Goal: Information Seeking & Learning: Learn about a topic

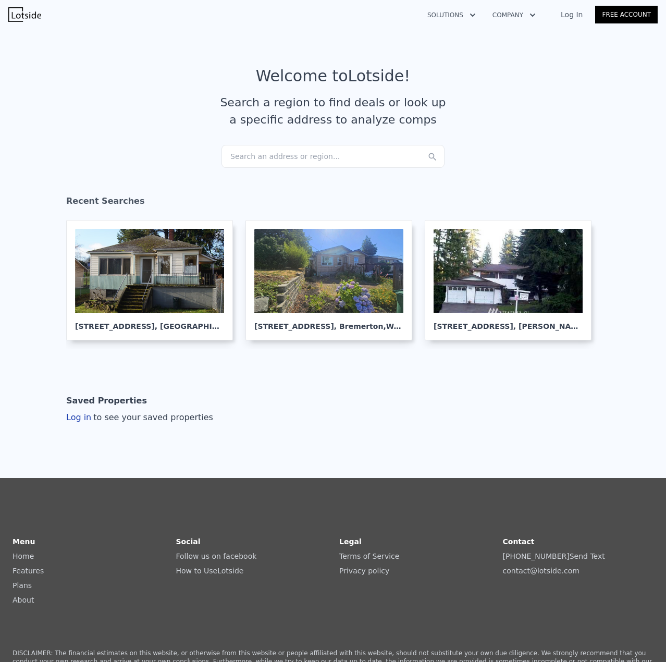
click at [298, 156] on div "Search an address or region..." at bounding box center [332, 156] width 223 height 23
click at [269, 152] on div "Search an address or region..." at bounding box center [332, 156] width 223 height 23
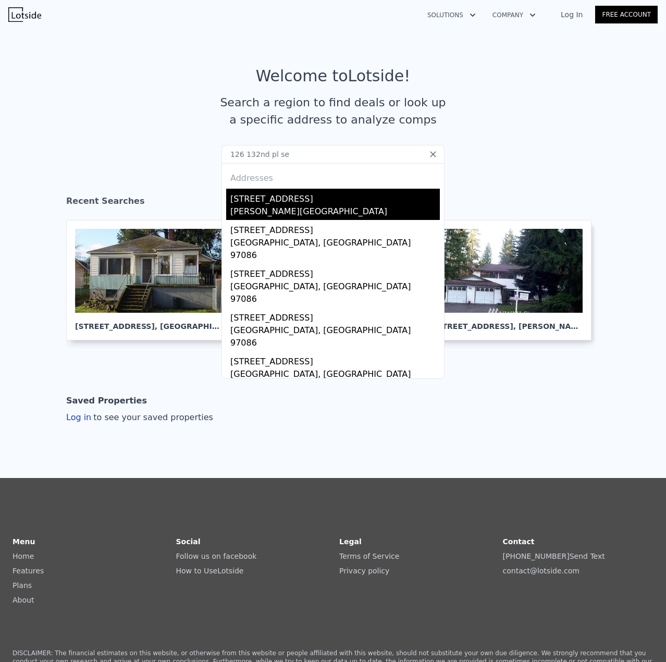
type input "126 132nd pl se"
click at [283, 213] on div "[PERSON_NAME][GEOGRAPHIC_DATA]" at bounding box center [334, 212] width 209 height 15
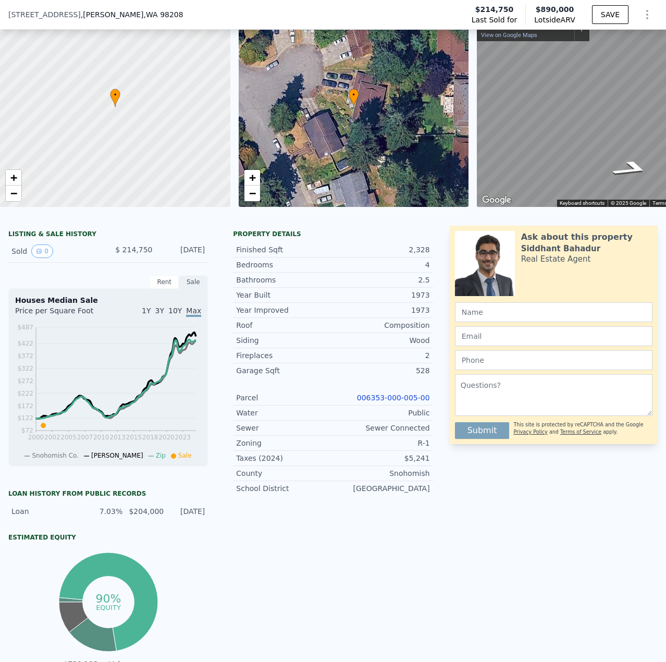
scroll to position [48, 0]
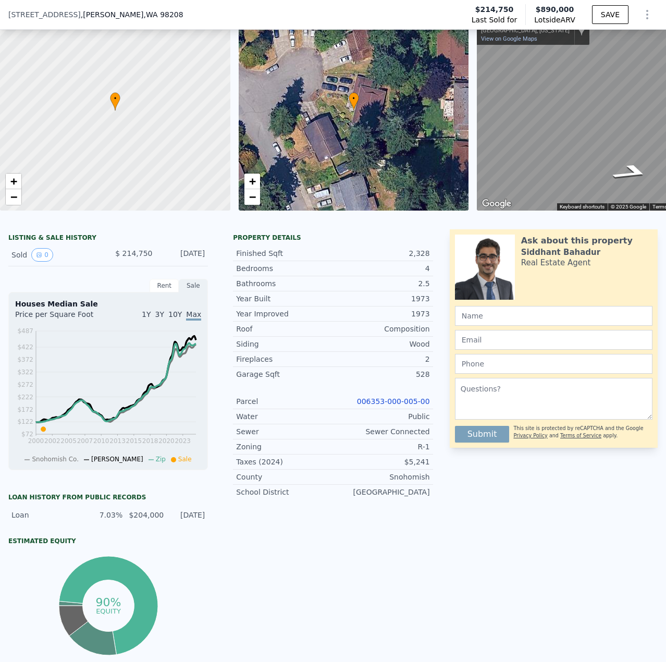
click at [402, 405] on link "006353-000-005-00" at bounding box center [393, 401] width 73 height 8
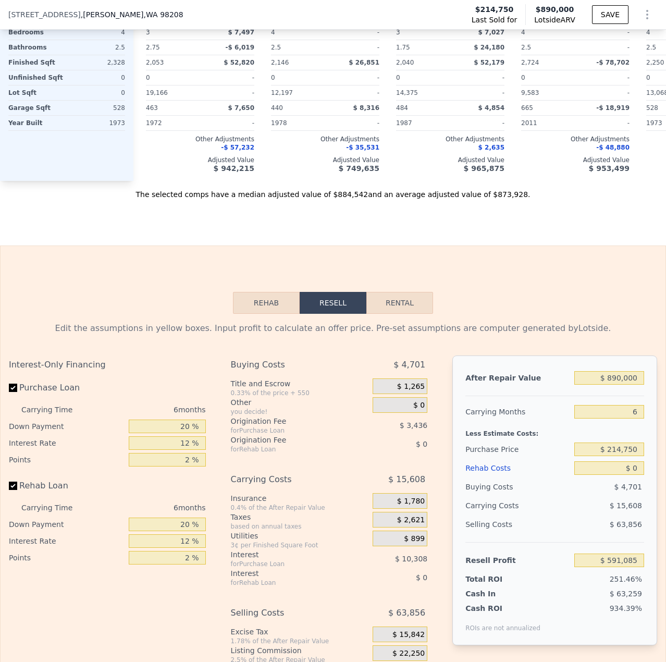
scroll to position [1351, 0]
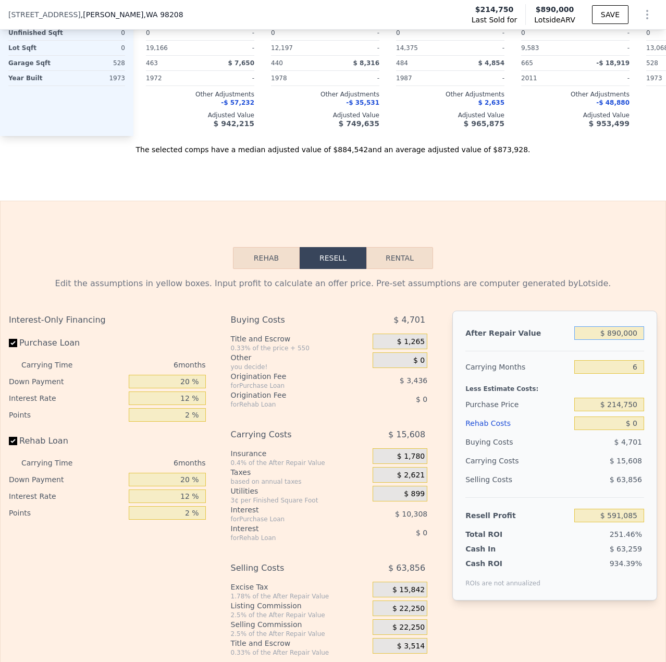
drag, startPoint x: 632, startPoint y: 346, endPoint x: 606, endPoint y: 354, distance: 27.4
click at [606, 340] on input "$ 890,000" at bounding box center [609, 333] width 70 height 14
click at [613, 340] on input "$ 890,000" at bounding box center [609, 333] width 70 height 14
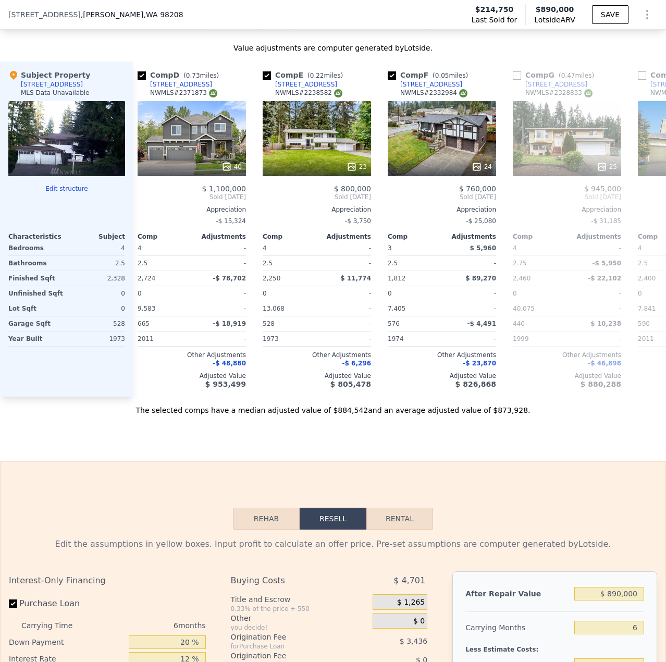
scroll to position [0, 387]
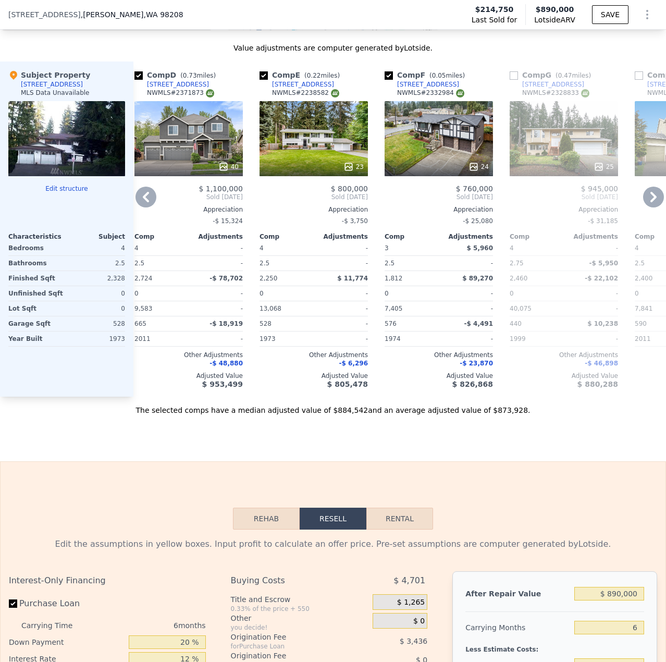
click at [318, 159] on div "23" at bounding box center [314, 138] width 108 height 75
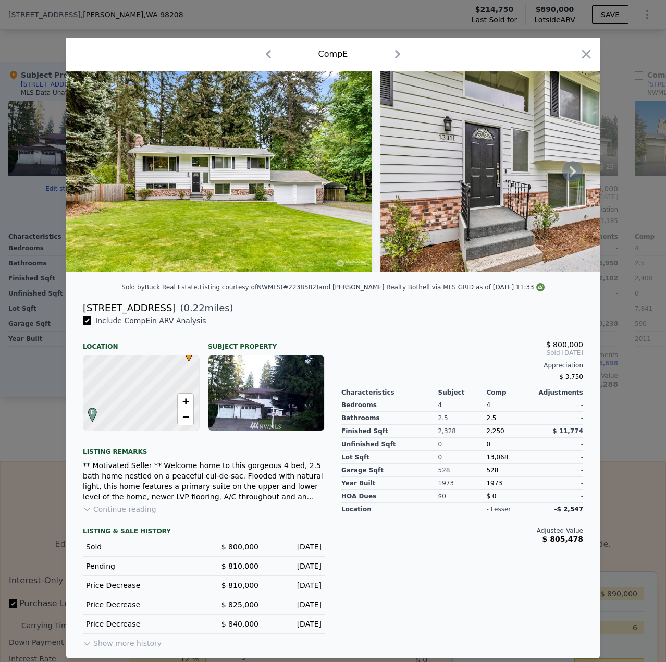
click at [573, 170] on icon at bounding box center [573, 171] width 6 height 10
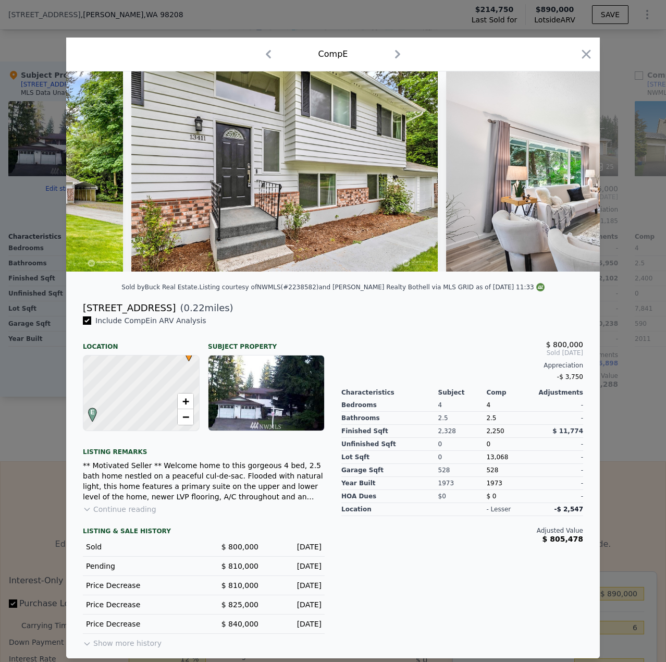
scroll to position [0, 250]
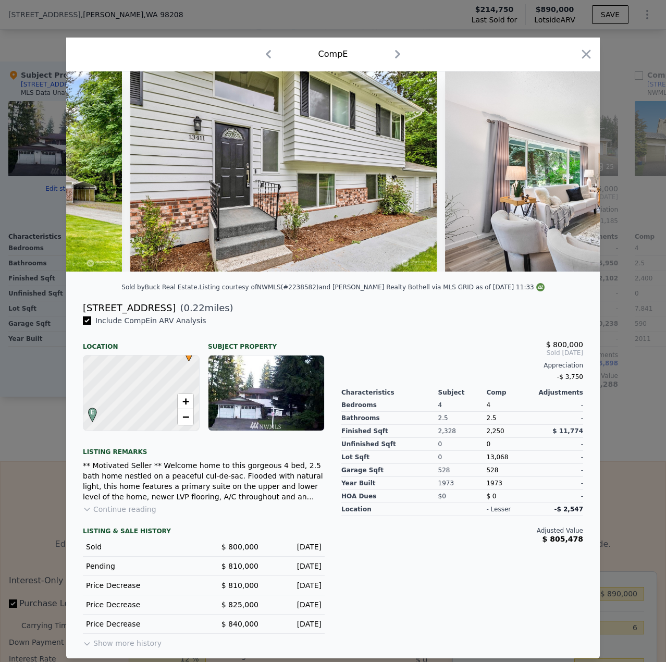
click at [573, 170] on img at bounding box center [595, 171] width 300 height 200
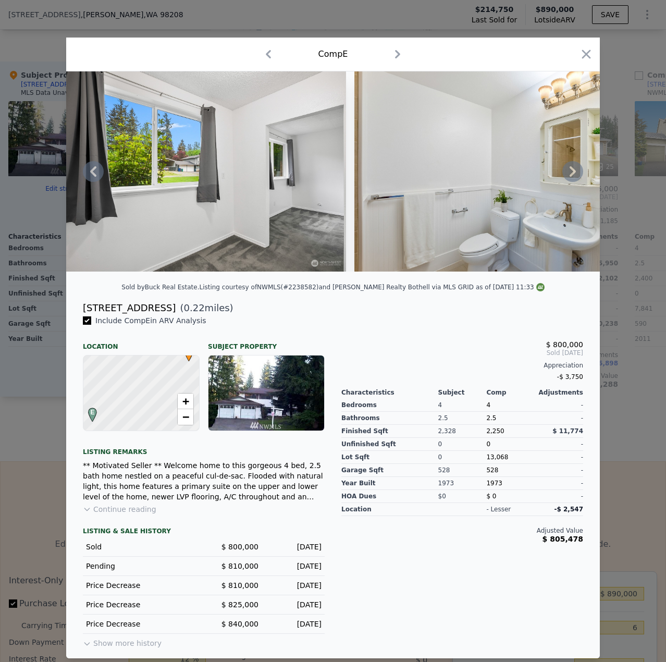
scroll to position [0, 3757]
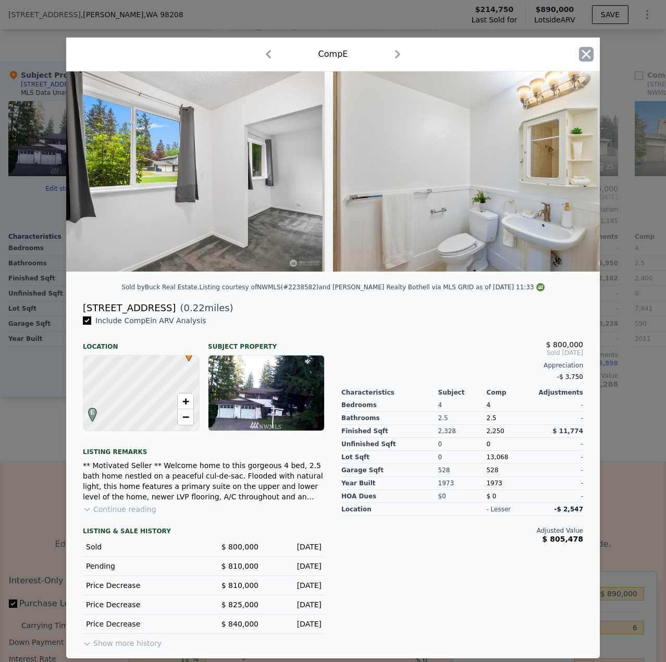
click at [590, 51] on icon "button" at bounding box center [586, 54] width 15 height 15
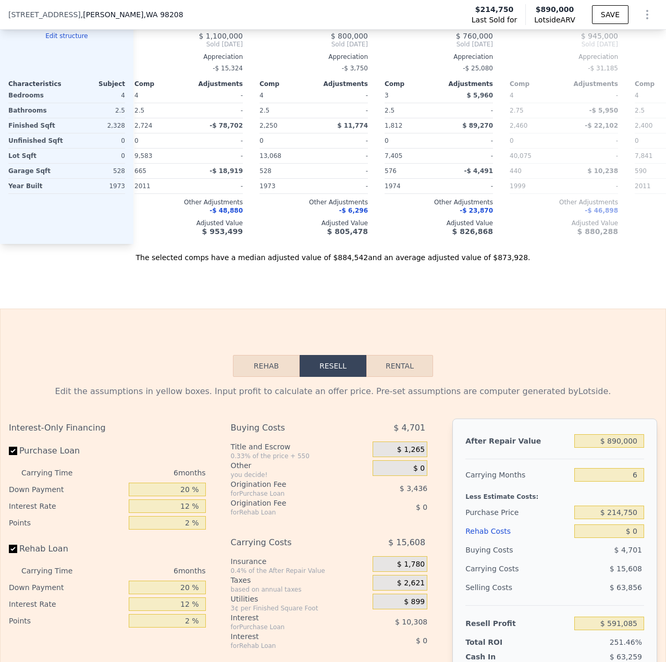
scroll to position [1508, 0]
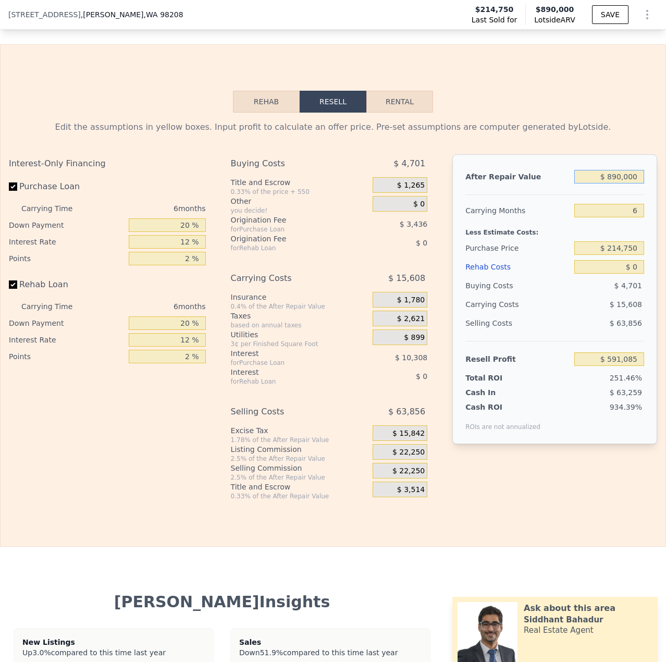
click at [610, 183] on input "$ 890,000" at bounding box center [609, 177] width 70 height 14
type input "$ 800,000"
type input "$ 507,667"
type input "$ 80,000"
type input "-$ 159,679"
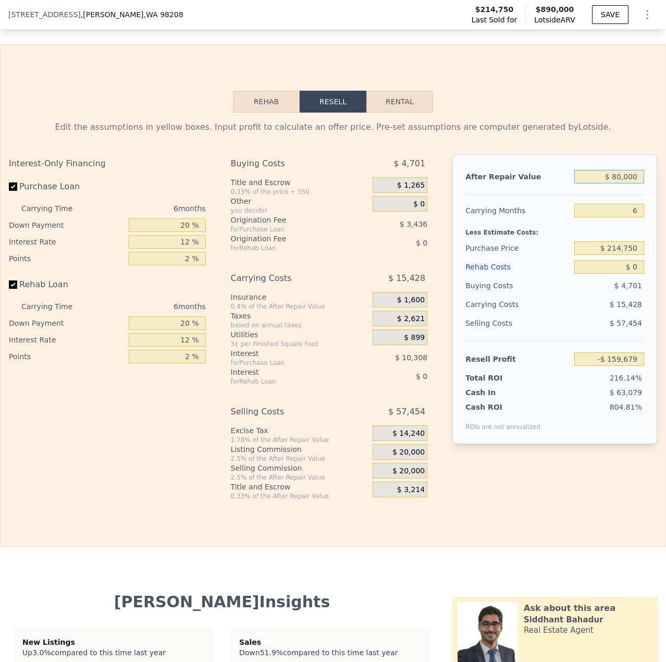
type input "$ 0000"
type input "-$ 233,829"
type input "$ 70,000"
type input "-$ 168,948"
type input "$ 780,000"
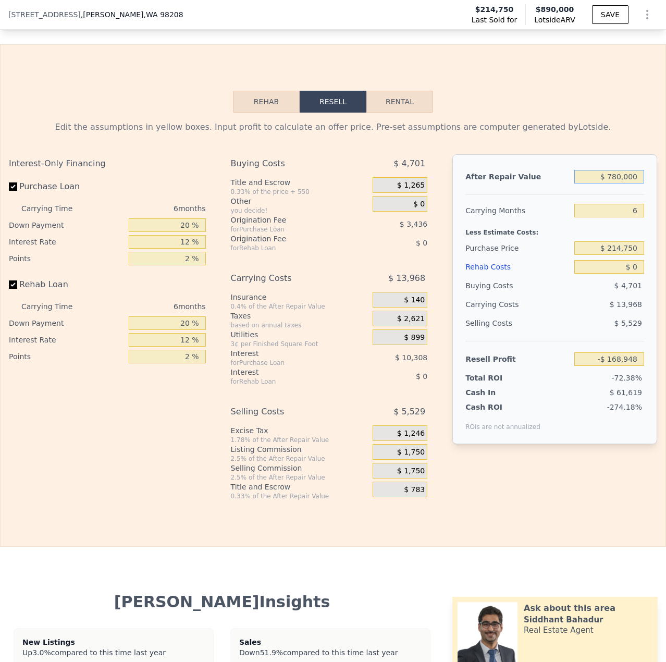
type input "$ 489,130"
type input "$ 7,800,000"
type input "$ 6,995,757"
type input "$ 780,000"
type input "$ 489,130"
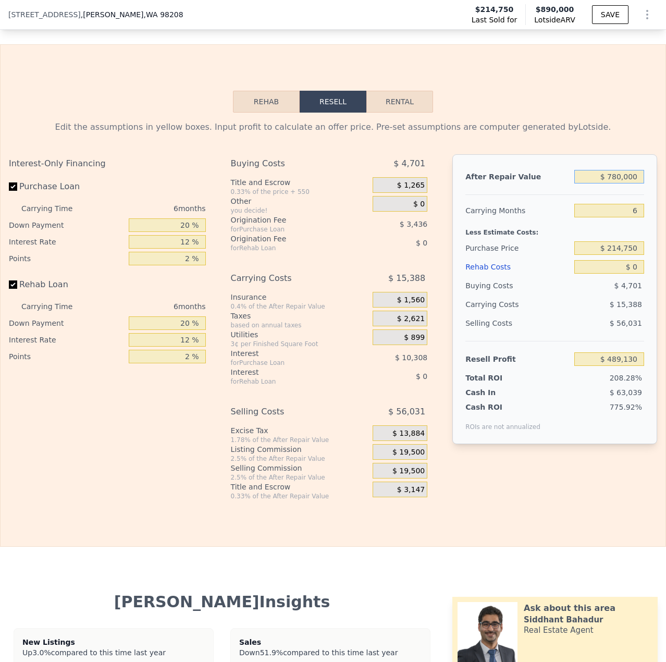
type input "$ 780,000"
click at [634, 274] on input "$ 0" at bounding box center [609, 267] width 70 height 14
type input "$ 8"
type input "$ 489,122"
type input "$ 80"
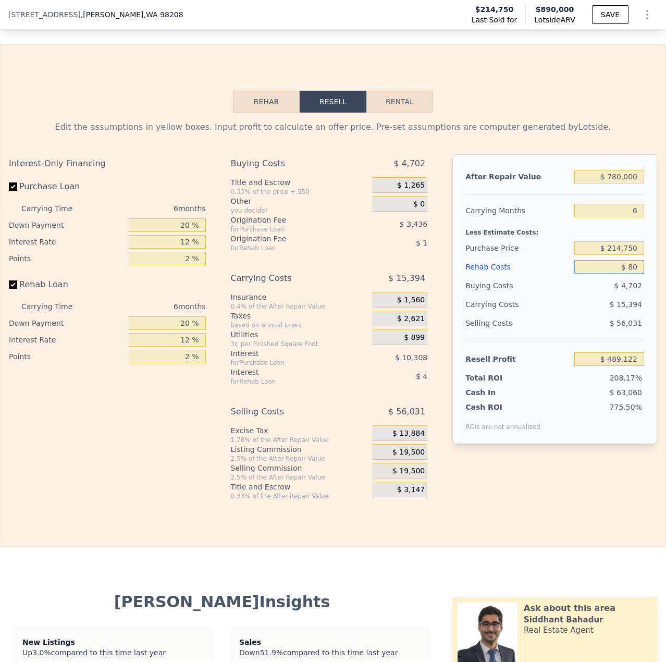
type input "$ 489,043"
type input "$ 8,000"
type input "$ 480,618"
type input "$ 80,000"
type input "$ 404,010"
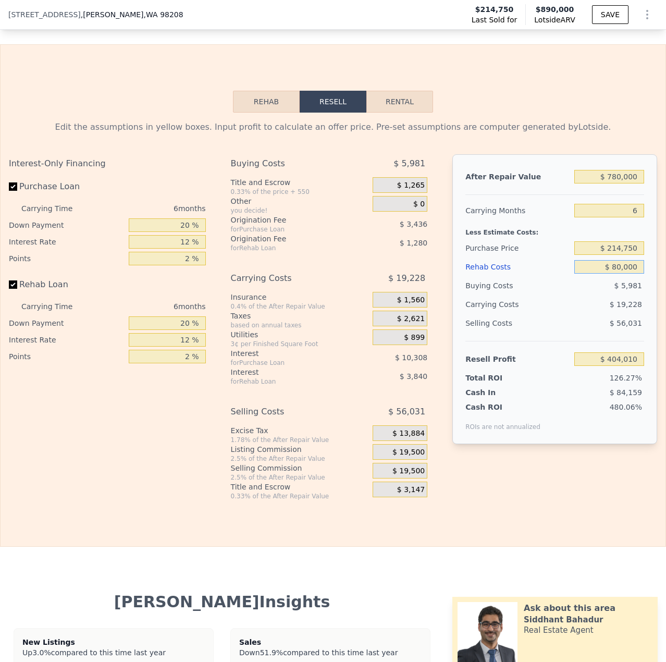
type input "$ 80,000"
drag, startPoint x: 617, startPoint y: 264, endPoint x: 603, endPoint y: 267, distance: 13.9
click at [603, 255] on input "$ 214,750" at bounding box center [609, 248] width 70 height 14
type input "$ 550,750"
click at [576, 331] on div "$ 56,031" at bounding box center [609, 323] width 70 height 19
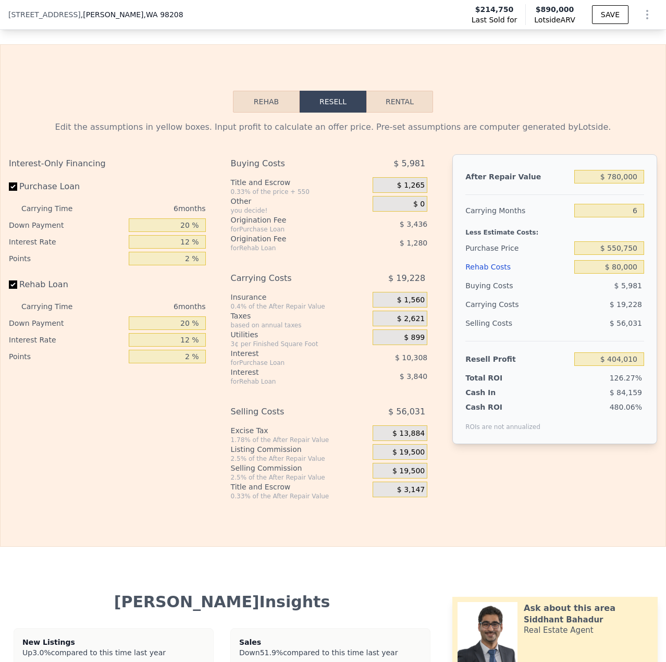
type input "$ 45,387"
click at [613, 274] on input "$ 80,000" at bounding box center [609, 267] width 70 height 14
type input "$ 0000"
type input "$ 130,507"
type input "$ 50,000"
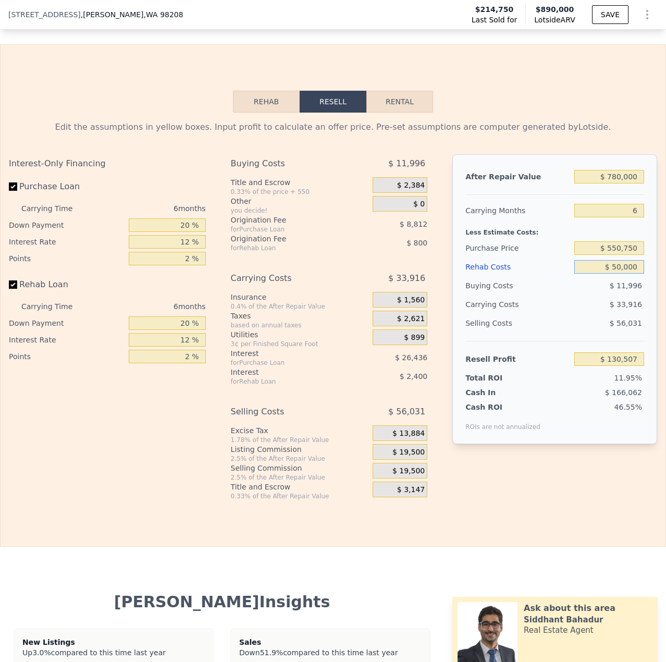
type input "$ 77,307"
type input "$ 50,000"
click at [550, 314] on div "$ 33,916" at bounding box center [589, 304] width 109 height 19
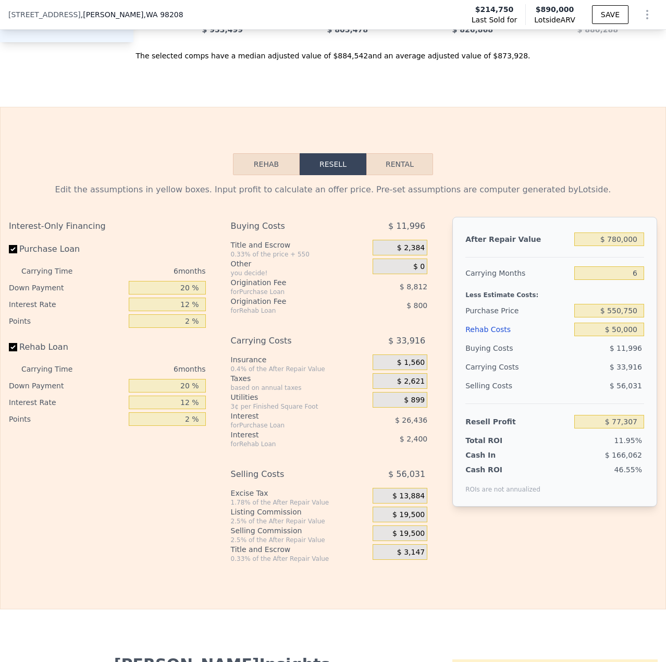
scroll to position [1299, 0]
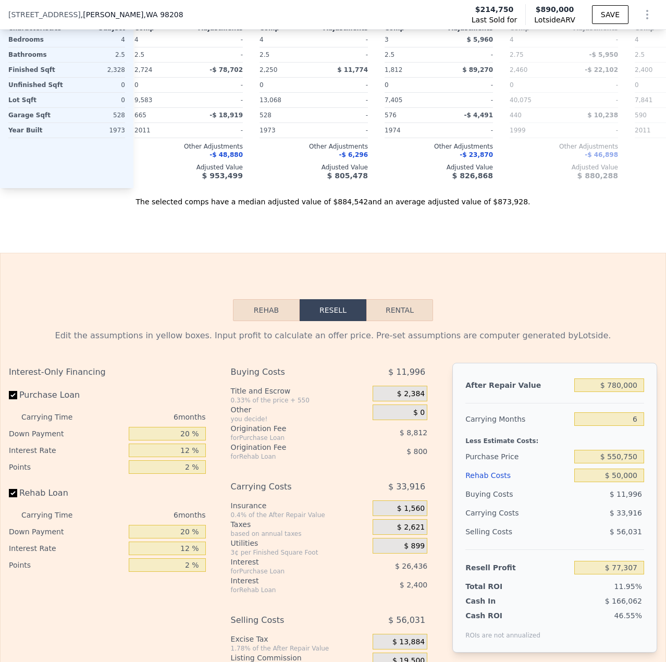
type input "$ 890,000"
type input "$ 0"
type input "$ 591,085"
drag, startPoint x: 140, startPoint y: 12, endPoint x: 14, endPoint y: 16, distance: 126.7
click at [0, 13] on div "[STREET_ADDRESS][PERSON_NAME] Last Sold for $214,750 Lotside ARV $890,000 SAVE" at bounding box center [333, 14] width 666 height 29
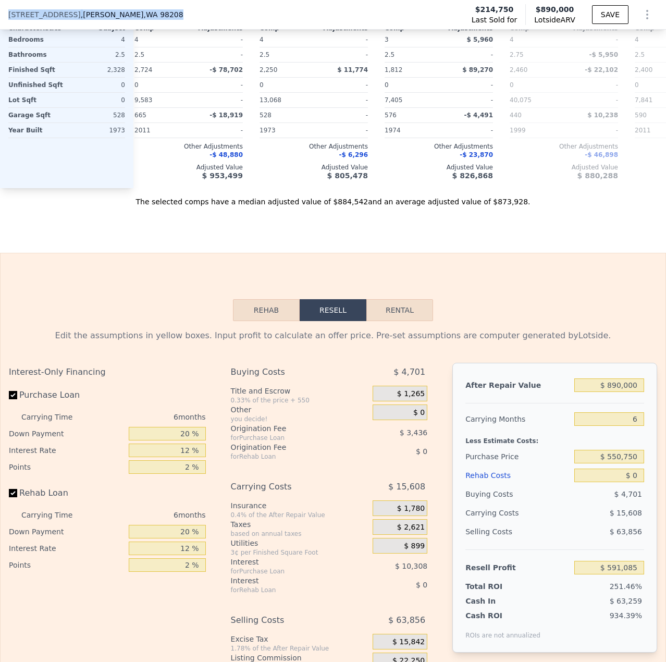
copy div "[STREET_ADDRESS][PERSON_NAME]"
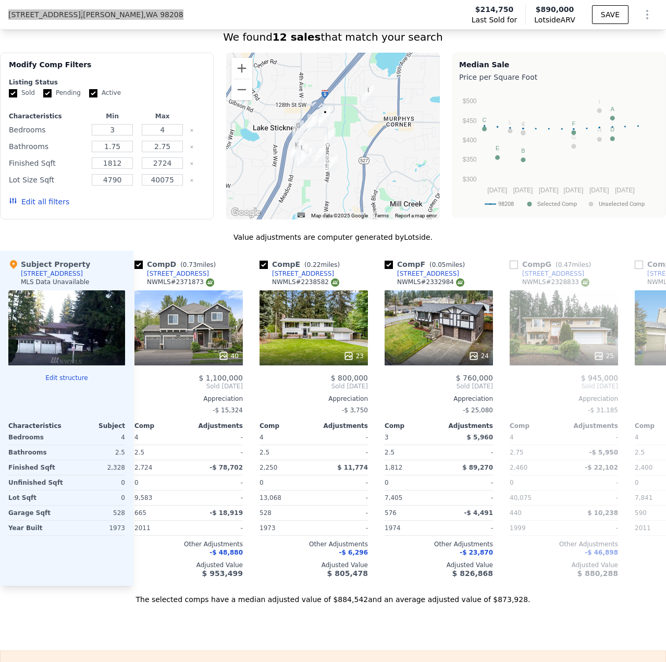
scroll to position [726, 0]
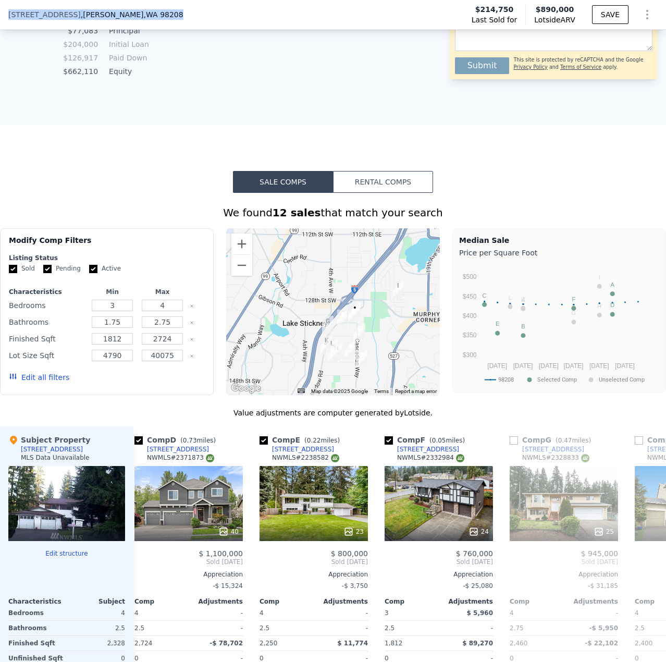
drag, startPoint x: 396, startPoint y: 284, endPoint x: 426, endPoint y: 304, distance: 35.7
click at [426, 304] on div at bounding box center [333, 311] width 214 height 167
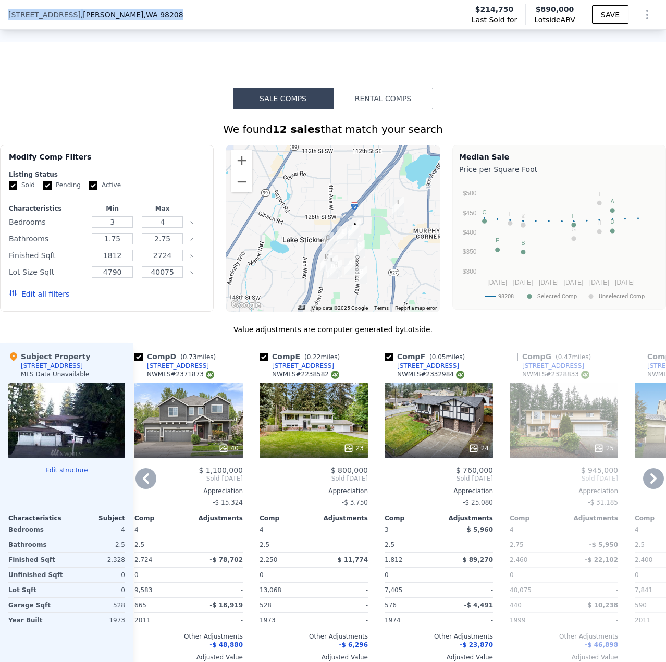
scroll to position [830, 0]
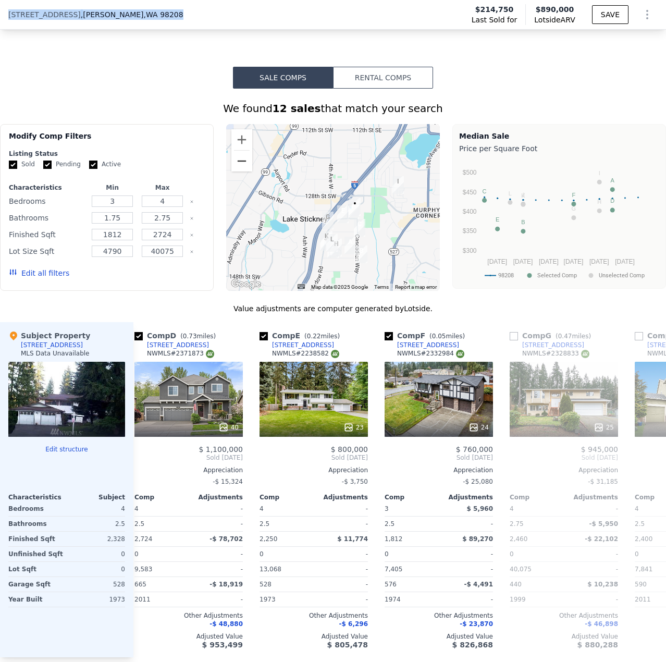
click at [249, 171] on button "Zoom out" at bounding box center [241, 161] width 21 height 21
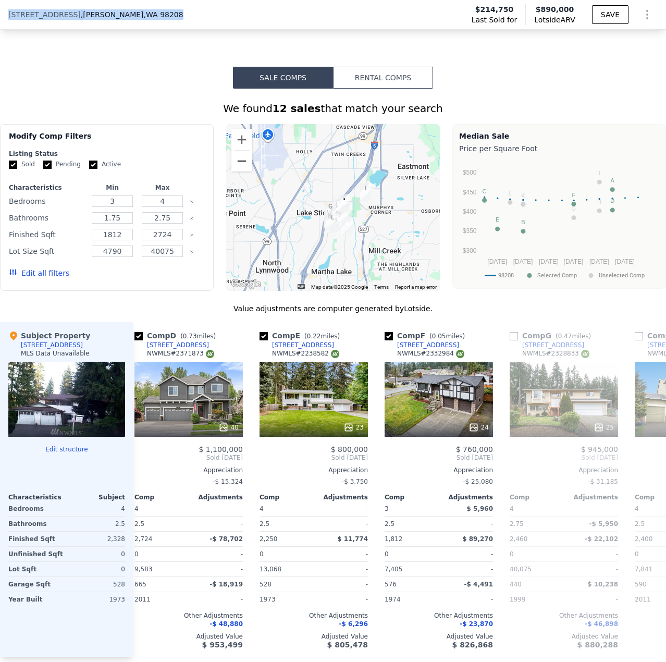
click at [249, 171] on button "Zoom out" at bounding box center [241, 161] width 21 height 21
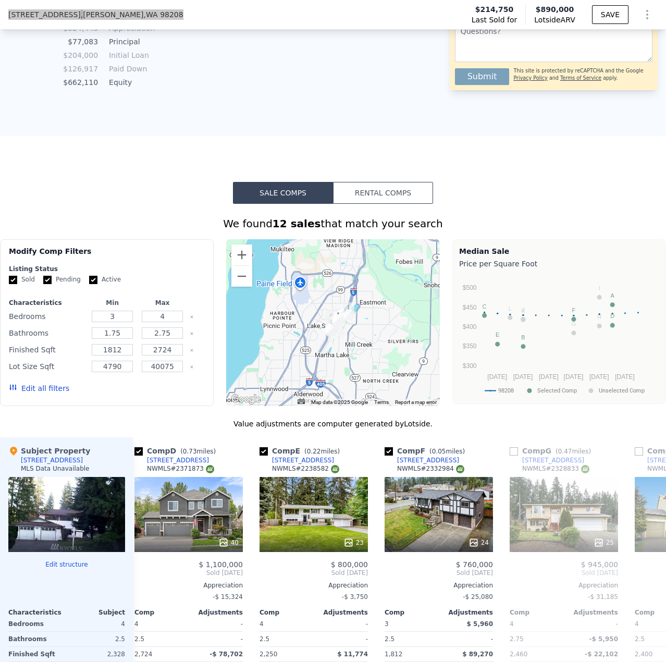
scroll to position [726, 0]
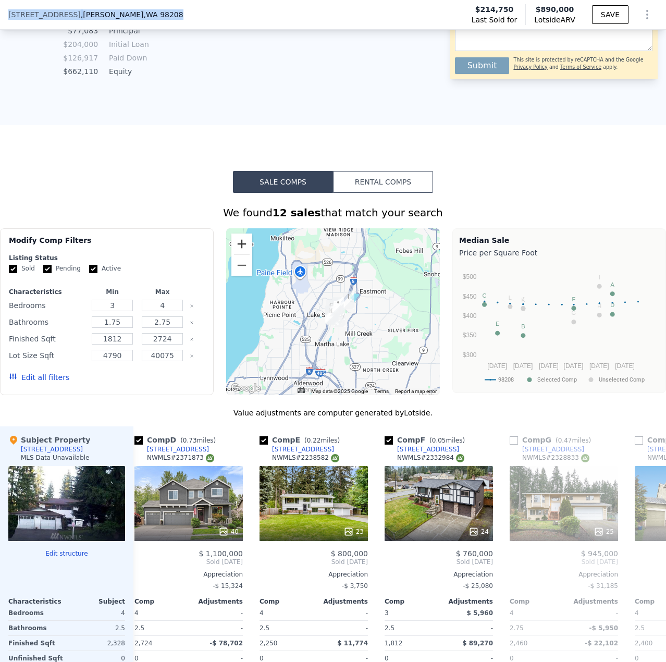
click at [246, 254] on button "Zoom in" at bounding box center [241, 243] width 21 height 21
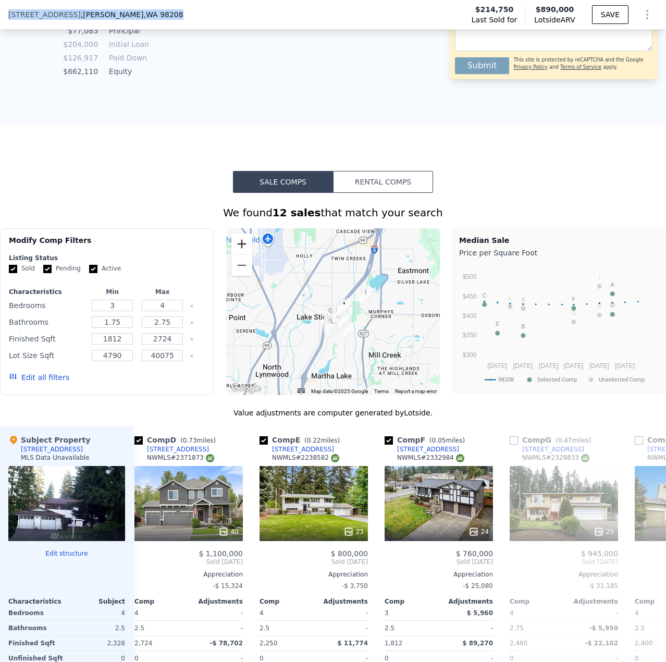
click at [246, 254] on button "Zoom in" at bounding box center [241, 243] width 21 height 21
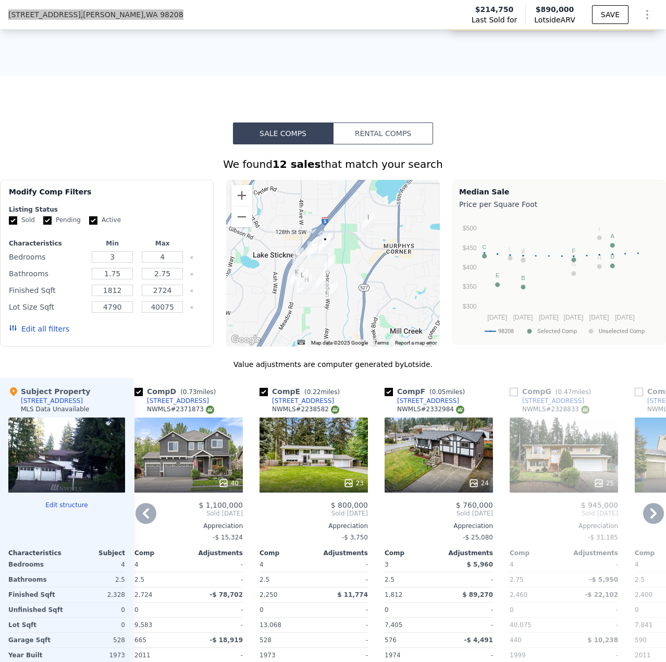
scroll to position [778, 0]
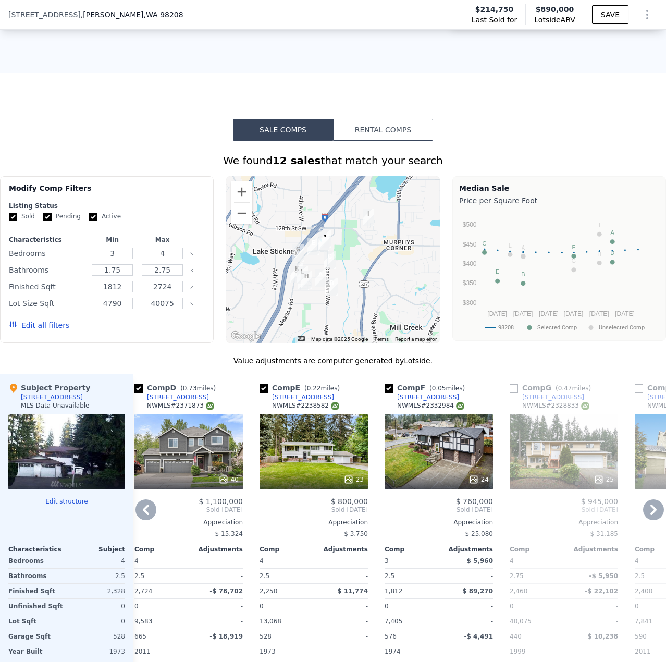
click at [643, 515] on icon at bounding box center [653, 509] width 21 height 21
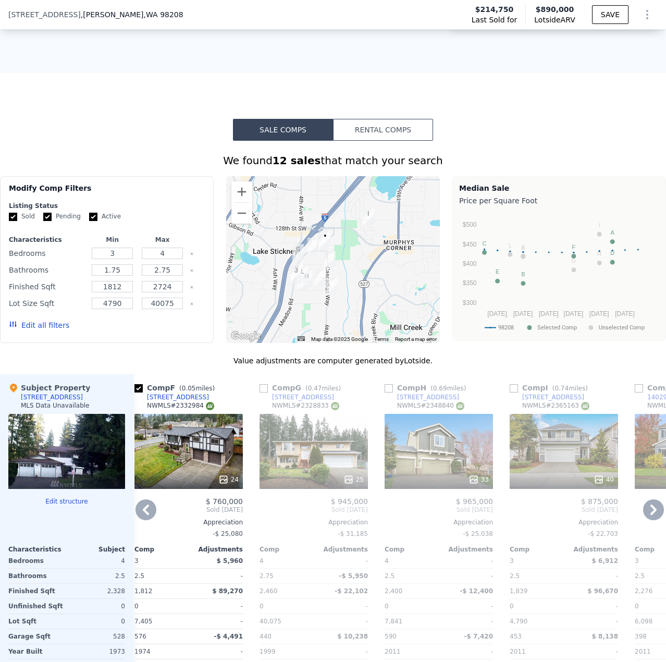
click at [643, 517] on icon at bounding box center [653, 509] width 21 height 21
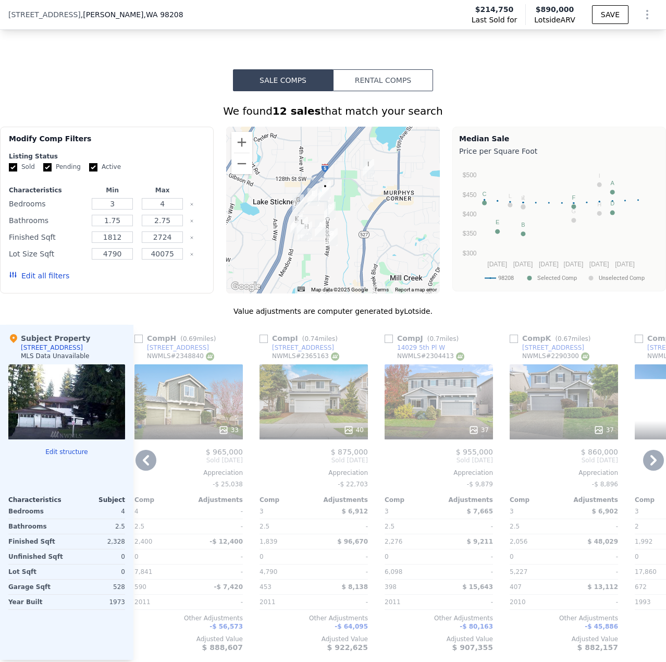
scroll to position [830, 0]
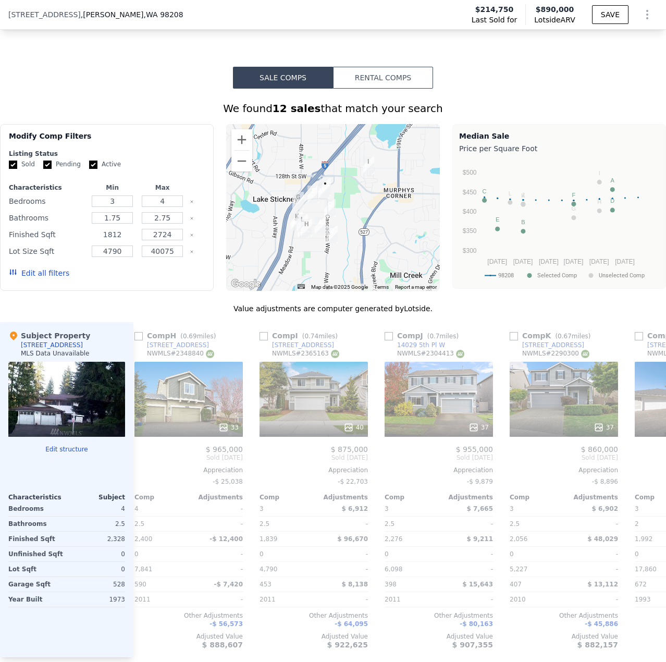
drag, startPoint x: 119, startPoint y: 242, endPoint x: 96, endPoint y: 242, distance: 22.9
click at [96, 240] on input "1812" at bounding box center [112, 234] width 41 height 11
type input "2000"
click at [117, 207] on input "3" at bounding box center [112, 200] width 41 height 11
click at [174, 280] on button "Update Search" at bounding box center [165, 273] width 79 height 15
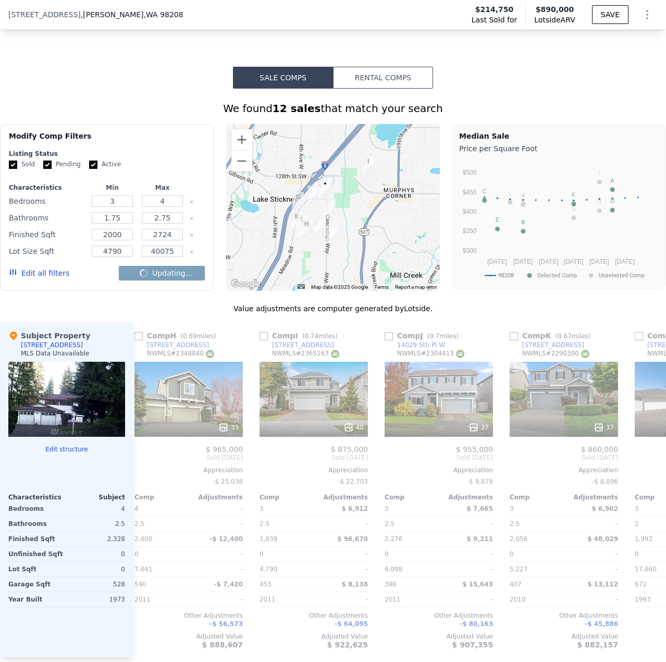
checkbox input "false"
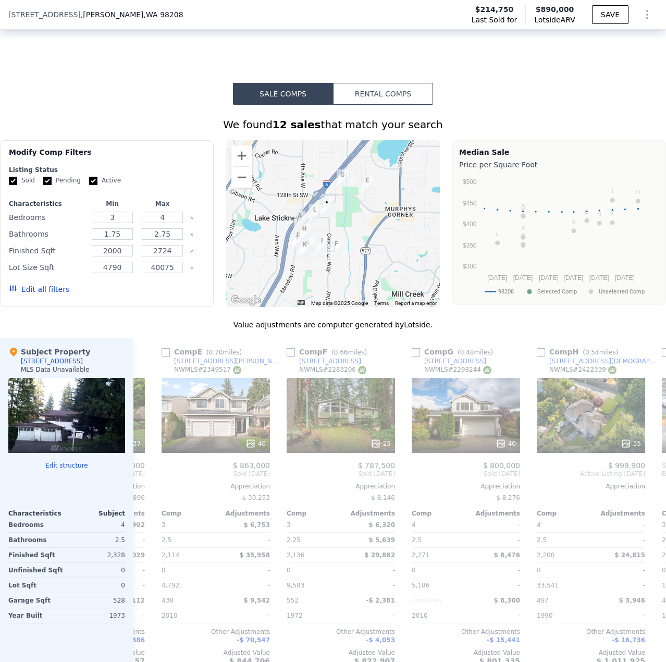
scroll to position [726, 0]
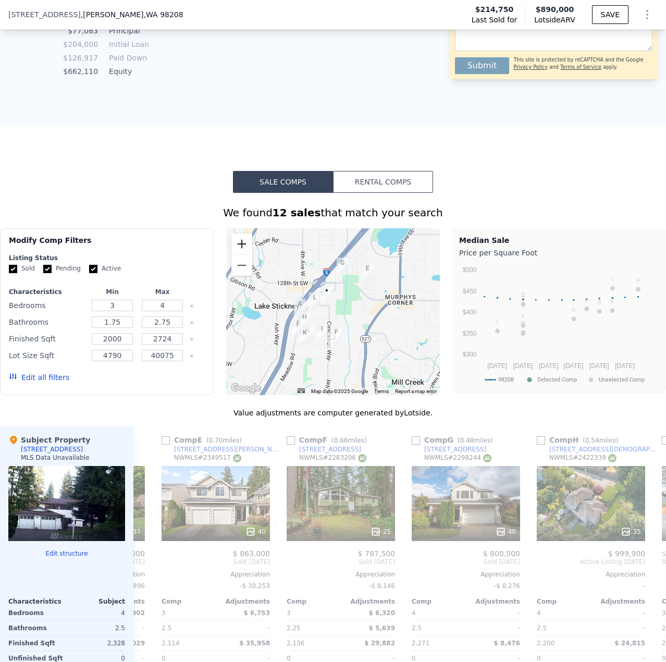
click at [244, 253] on button "Zoom in" at bounding box center [241, 243] width 21 height 21
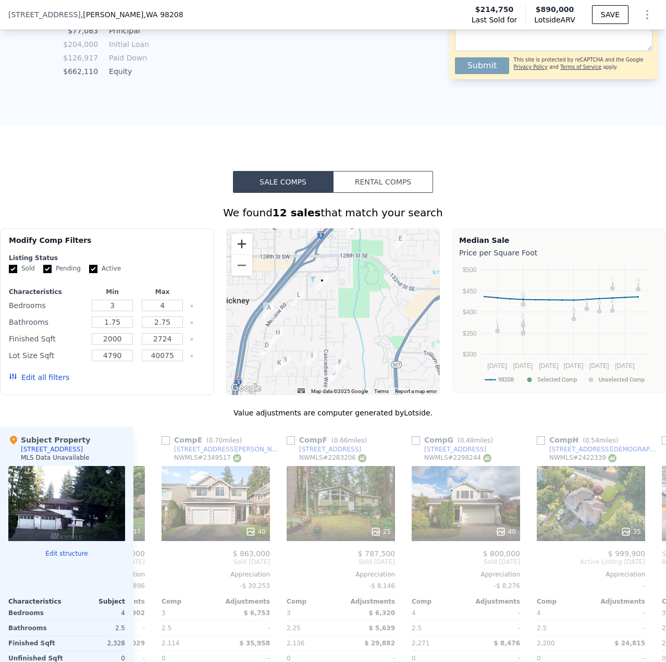
click at [244, 253] on button "Zoom in" at bounding box center [241, 243] width 21 height 21
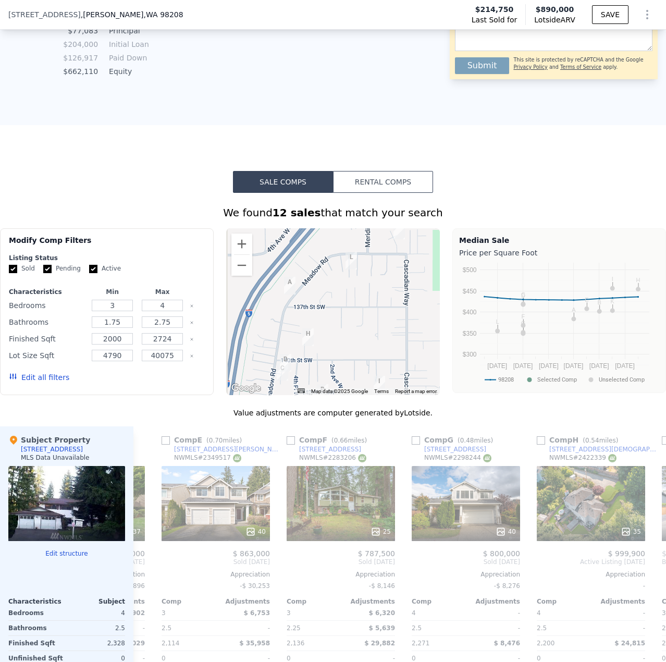
drag, startPoint x: 291, startPoint y: 331, endPoint x: 381, endPoint y: 297, distance: 96.5
click at [381, 297] on div at bounding box center [333, 311] width 214 height 167
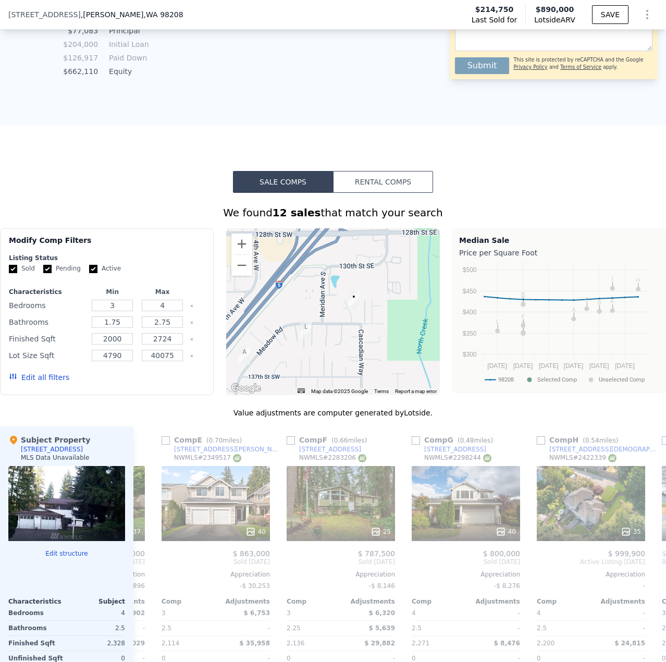
drag, startPoint x: 370, startPoint y: 313, endPoint x: 322, endPoint y: 389, distance: 89.9
click at [323, 390] on div at bounding box center [333, 311] width 214 height 167
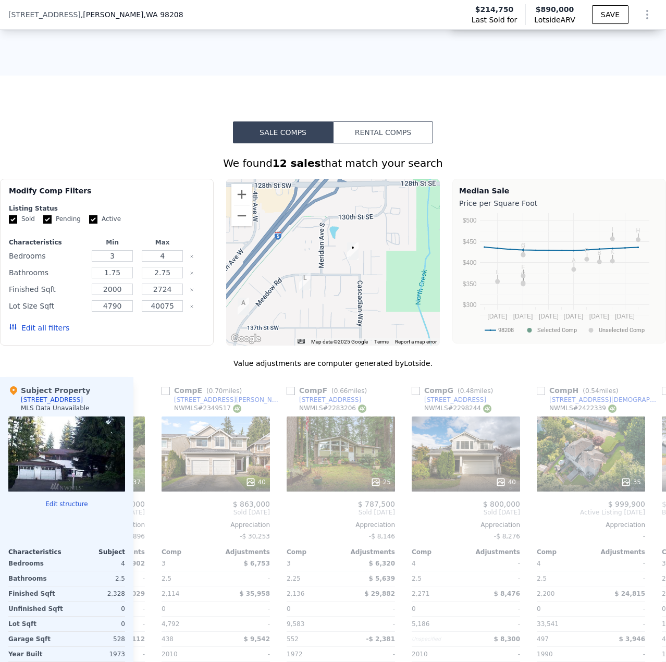
scroll to position [778, 0]
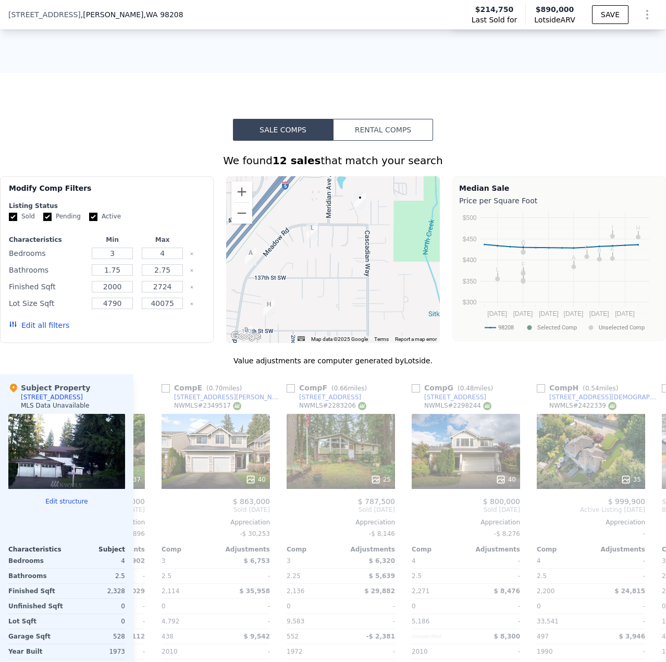
drag, startPoint x: 306, startPoint y: 289, endPoint x: 311, endPoint y: 244, distance: 44.5
click at [311, 240] on img "13411 1st Ave W" at bounding box center [311, 232] width 11 height 18
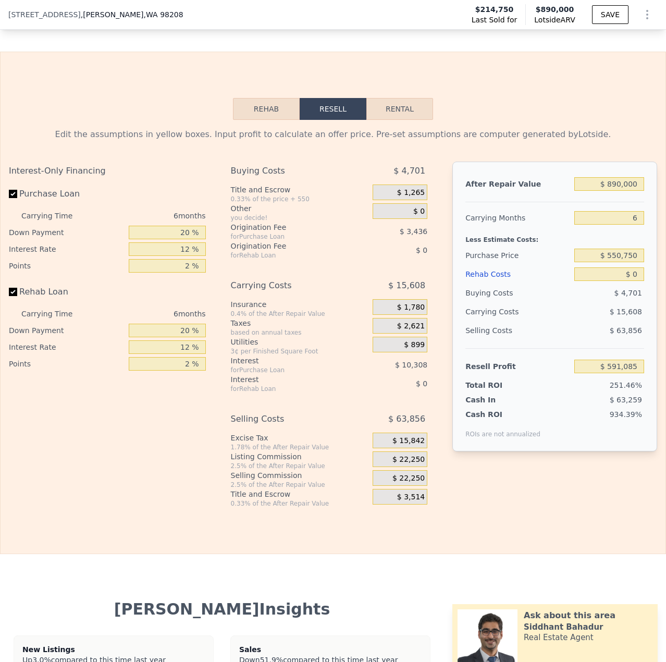
scroll to position [1508, 0]
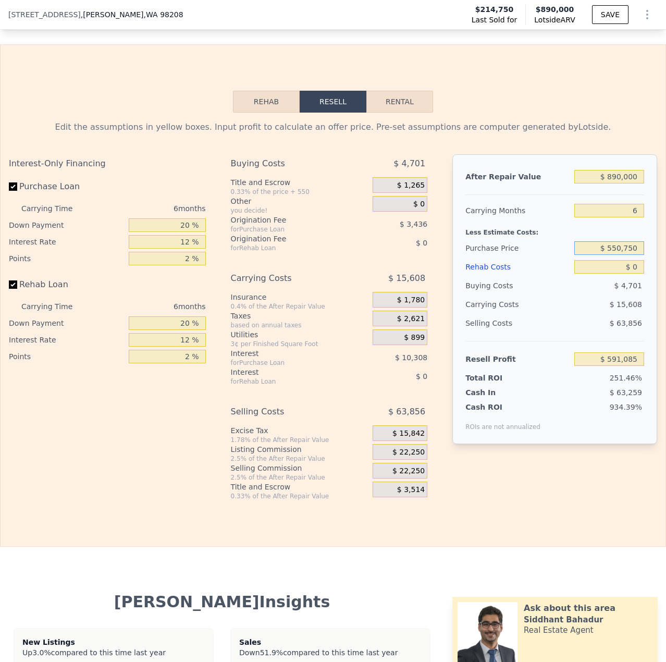
click at [611, 255] on input "$ 550,750" at bounding box center [609, 248] width 70 height 14
click at [628, 274] on input "$ 0" at bounding box center [609, 267] width 70 height 14
type input "$ 232,462"
type input "$ 8"
type input "$ 232,454"
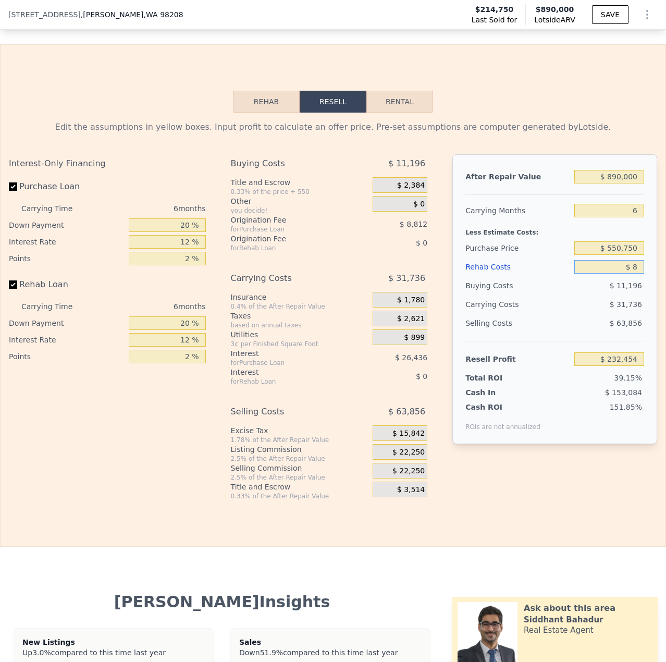
type input "$ 80"
type input "$ 232,375"
type input "$ 800"
type input "$ 231,613"
type input "$ 8,000"
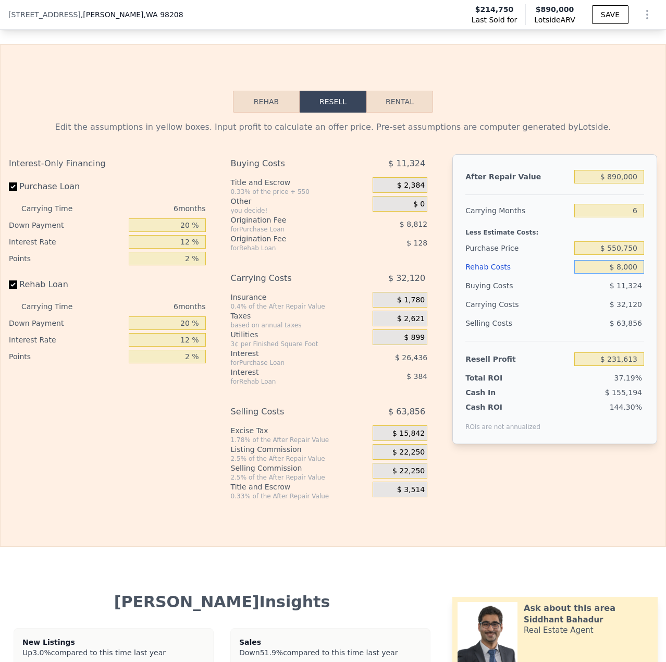
type input "$ 223,950"
type input "$ 80,000"
type input "$ 147,342"
type input "$ 80,000"
click at [612, 255] on input "$ 550,750" at bounding box center [609, 248] width 70 height 14
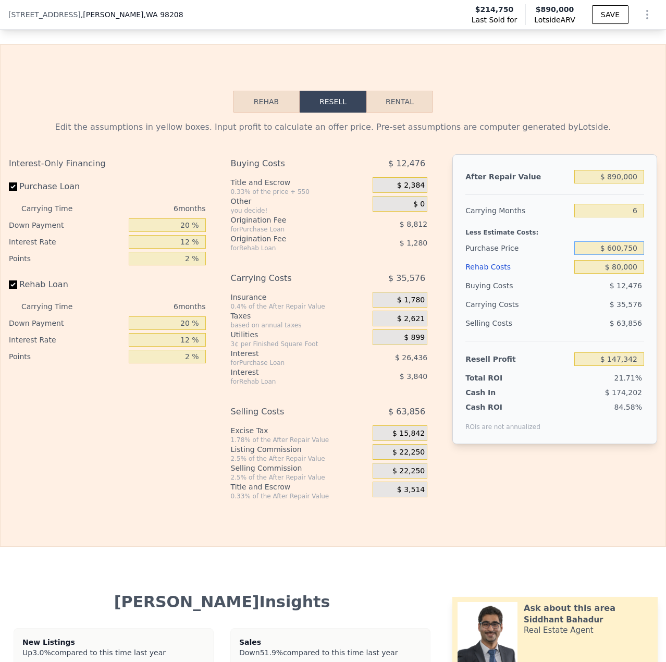
type input "$ 600,750"
click at [541, 330] on div "Selling Costs" at bounding box center [517, 323] width 105 height 19
type input "$ 93,976"
type input "1812"
type input "$ 0"
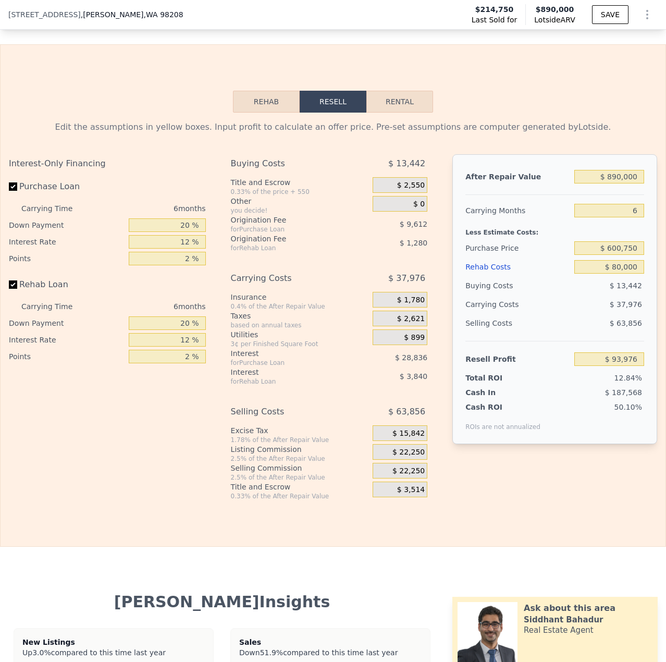
type input "$ 591,085"
checkbox input "true"
